Goal: Check status: Verify the current state of an ongoing process or item

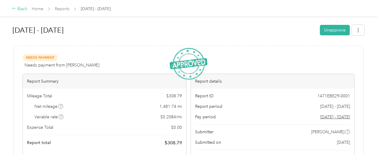
click at [20, 8] on div "Back" at bounding box center [20, 8] width 16 height 7
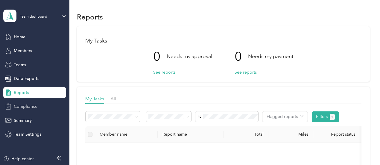
click at [29, 108] on span "Compliance" at bounding box center [26, 106] width 24 height 6
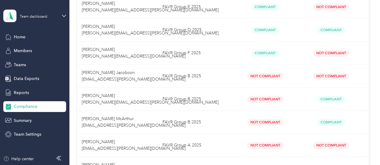
scroll to position [300, 0]
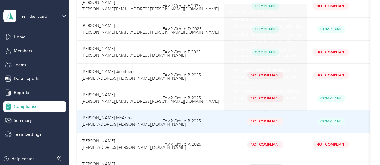
click at [264, 112] on div at bounding box center [265, 111] width 3 height 3
click at [264, 120] on span "Not Compliant" at bounding box center [265, 121] width 36 height 7
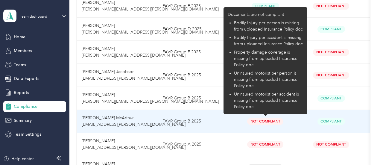
click at [264, 120] on span "Not Compliant" at bounding box center [265, 121] width 36 height 7
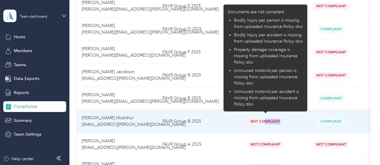
drag, startPoint x: 264, startPoint y: 120, endPoint x: 291, endPoint y: 117, distance: 27.5
click at [291, 118] on div "Not Compliant" at bounding box center [266, 121] width 56 height 7
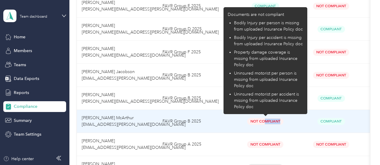
click at [267, 118] on span "Not Compliant" at bounding box center [265, 121] width 36 height 7
click at [258, 121] on span "Not Compliant" at bounding box center [265, 121] width 36 height 7
